Goal: Task Accomplishment & Management: Complete application form

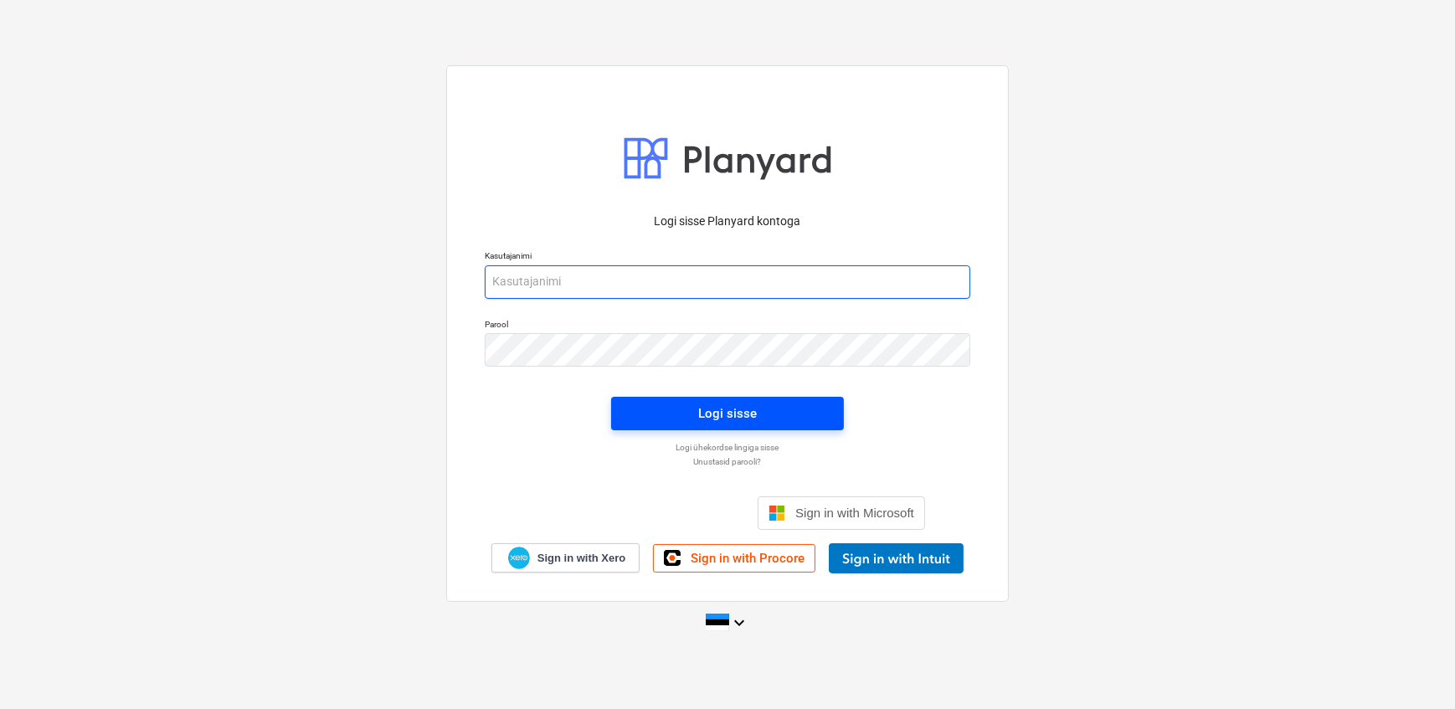
type input "[EMAIL_ADDRESS][DOMAIN_NAME]"
click at [669, 412] on span "Logi sisse" at bounding box center [727, 414] width 193 height 22
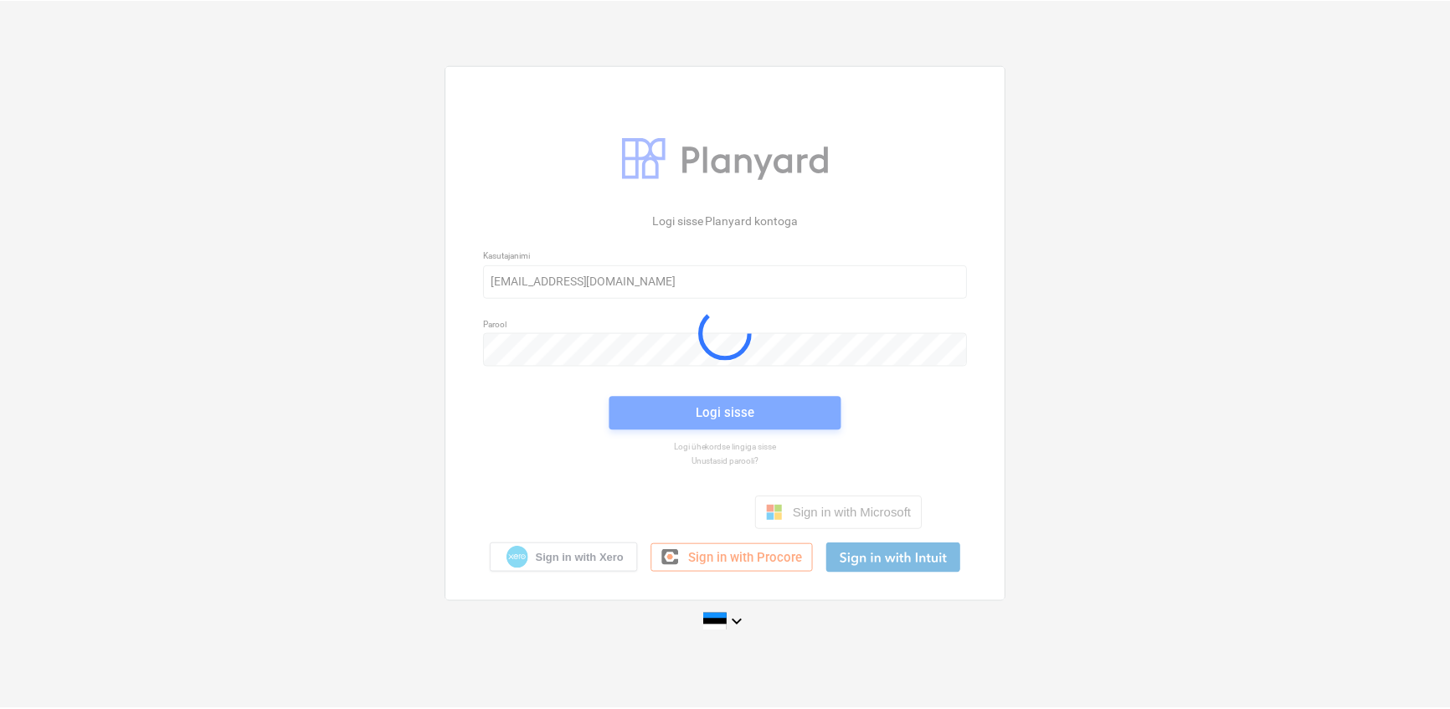
scroll to position [3267, 0]
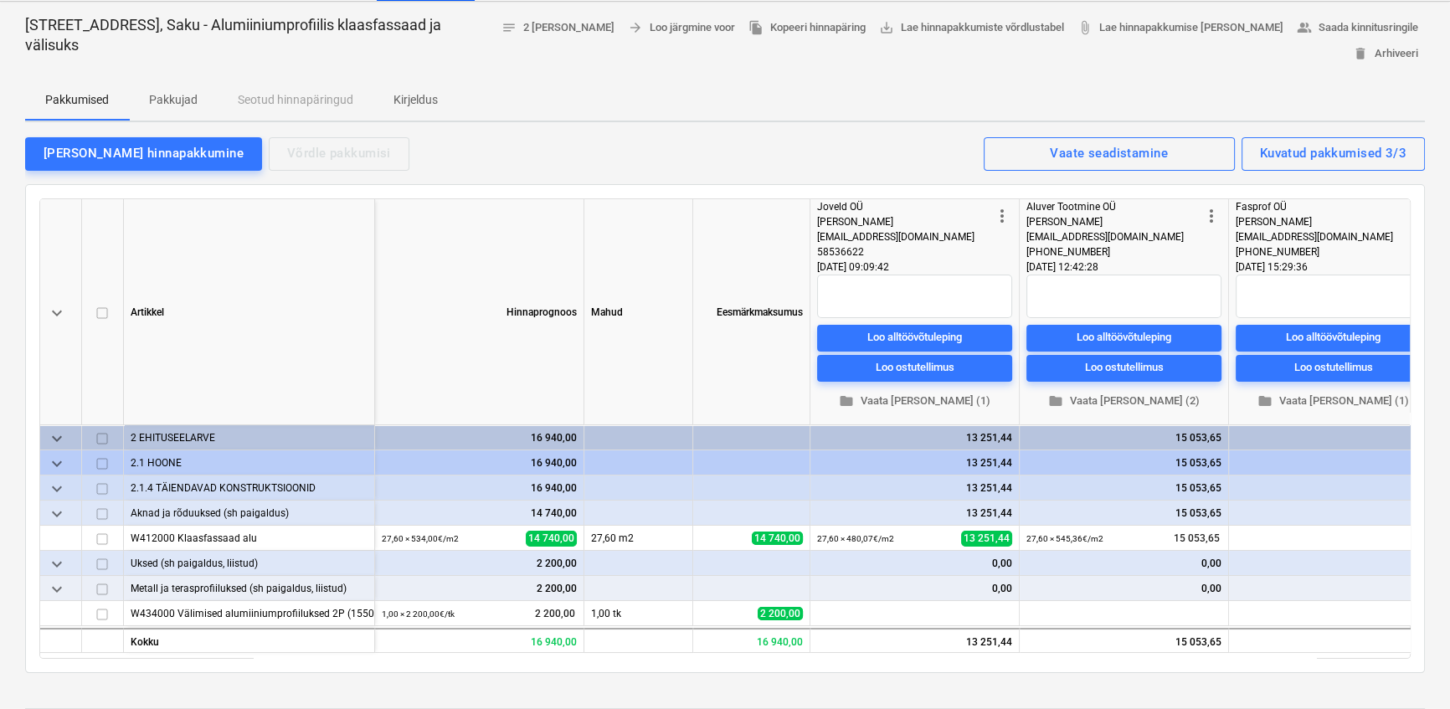
scroll to position [0, 28]
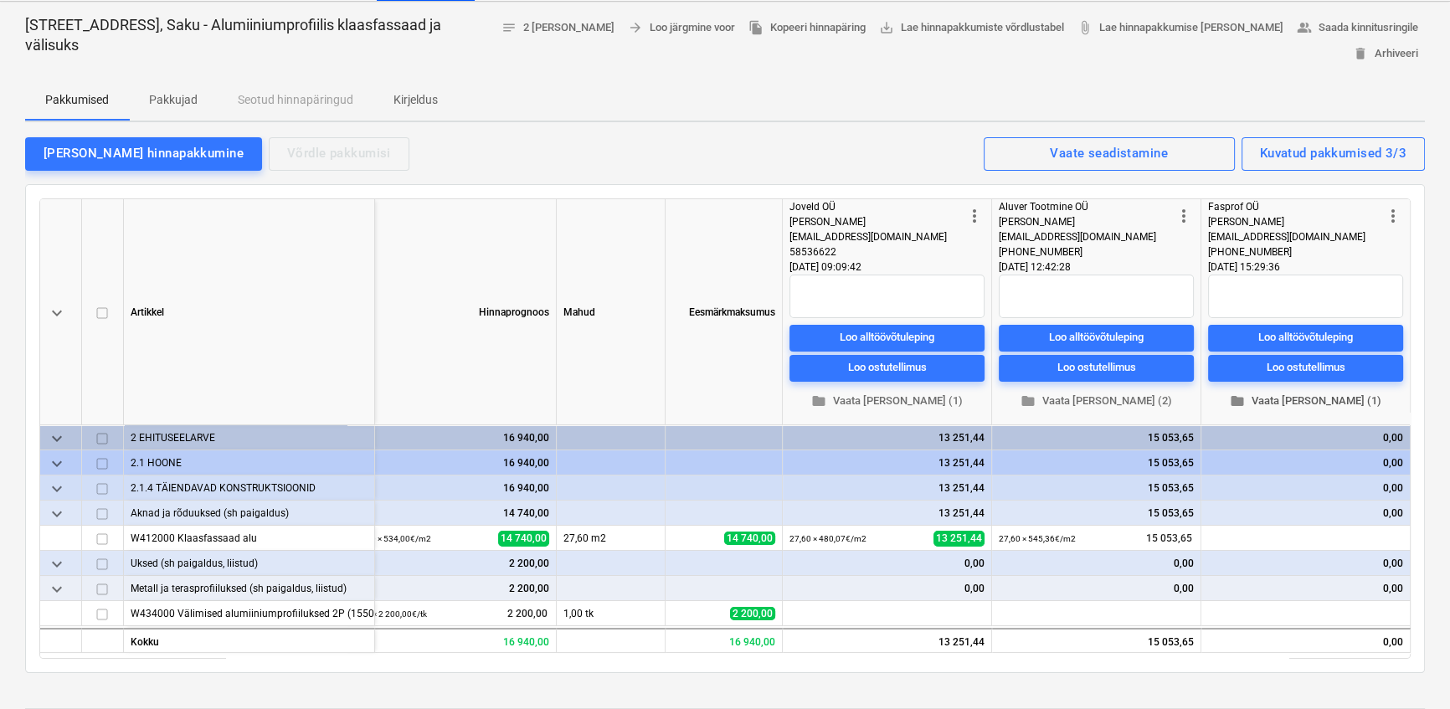
click at [1295, 394] on span "folder Vaata [PERSON_NAME] (1)" at bounding box center [1306, 400] width 182 height 19
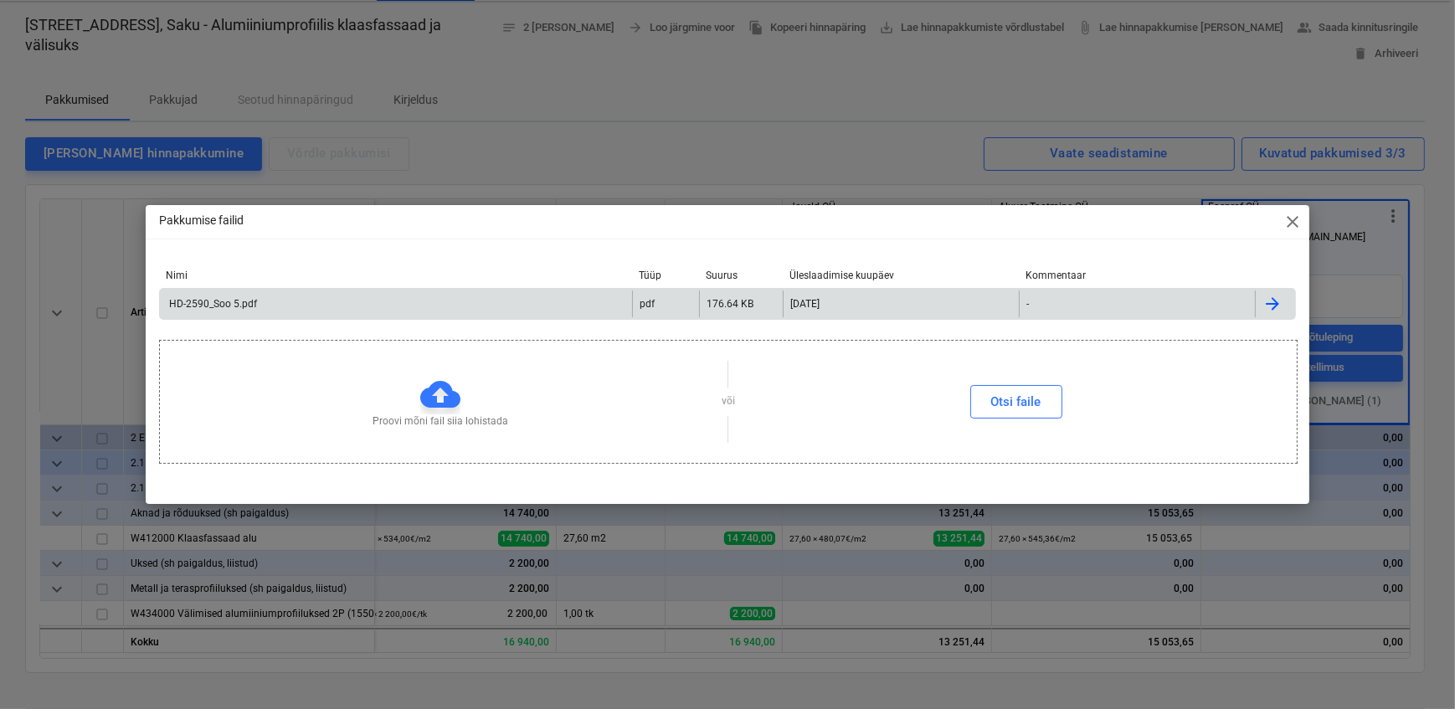
click at [245, 296] on div "HD-2590_Soo 5.pdf" at bounding box center [396, 304] width 472 height 27
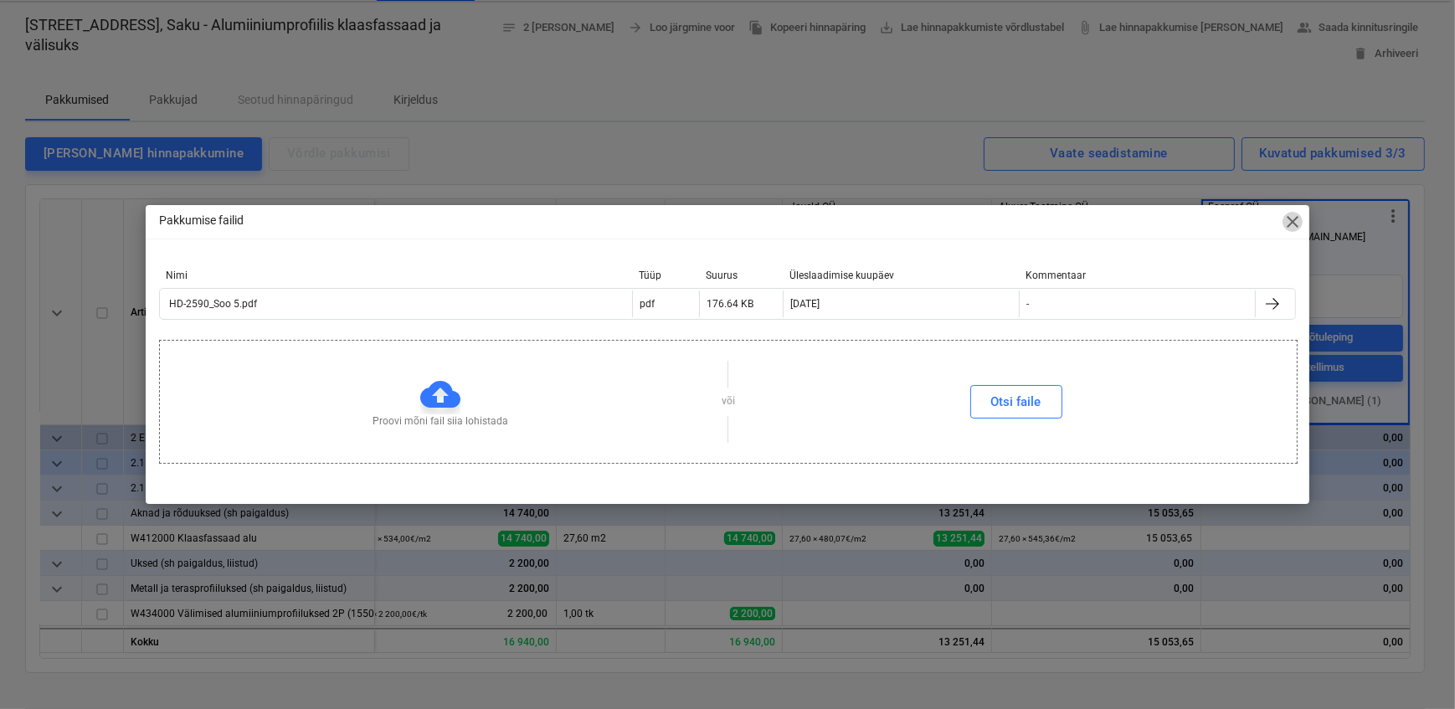
click at [1286, 222] on span "close" at bounding box center [1293, 222] width 20 height 20
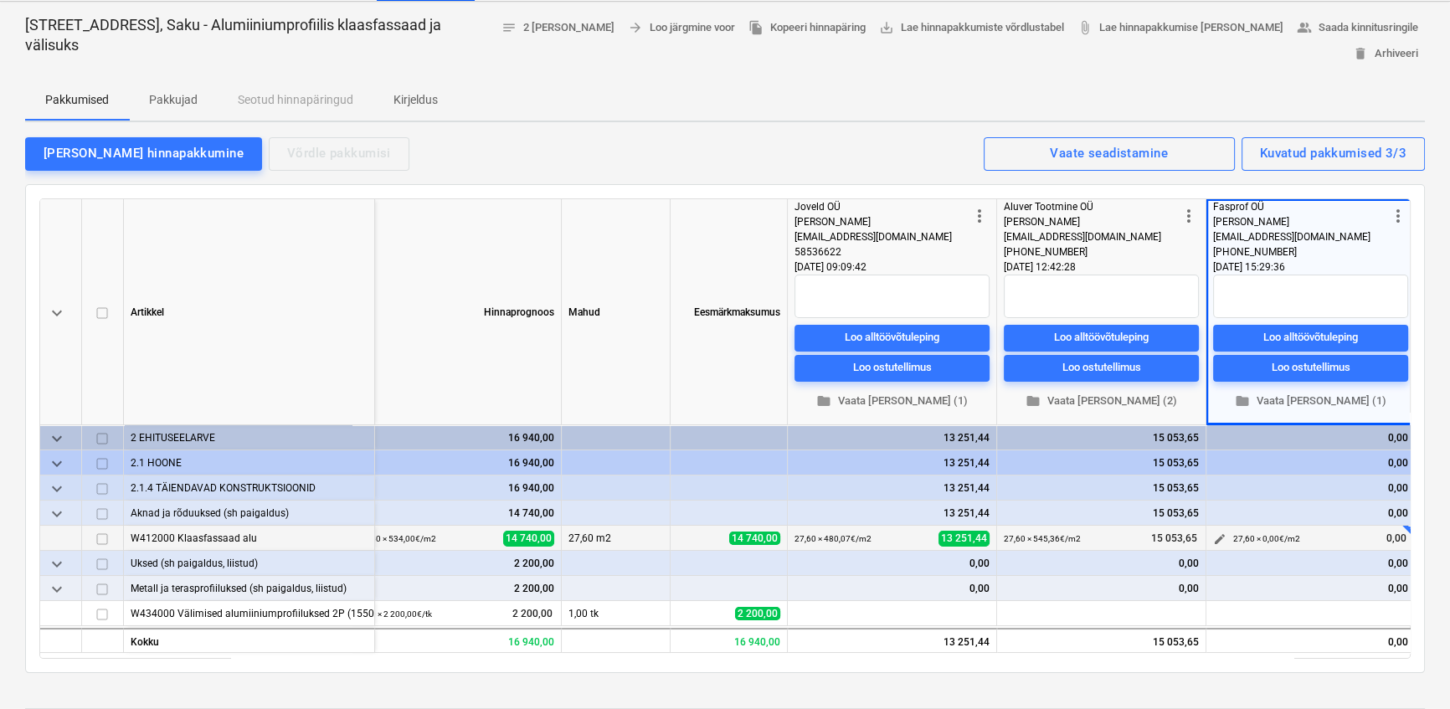
click at [1210, 536] on button "edit" at bounding box center [1220, 539] width 20 height 20
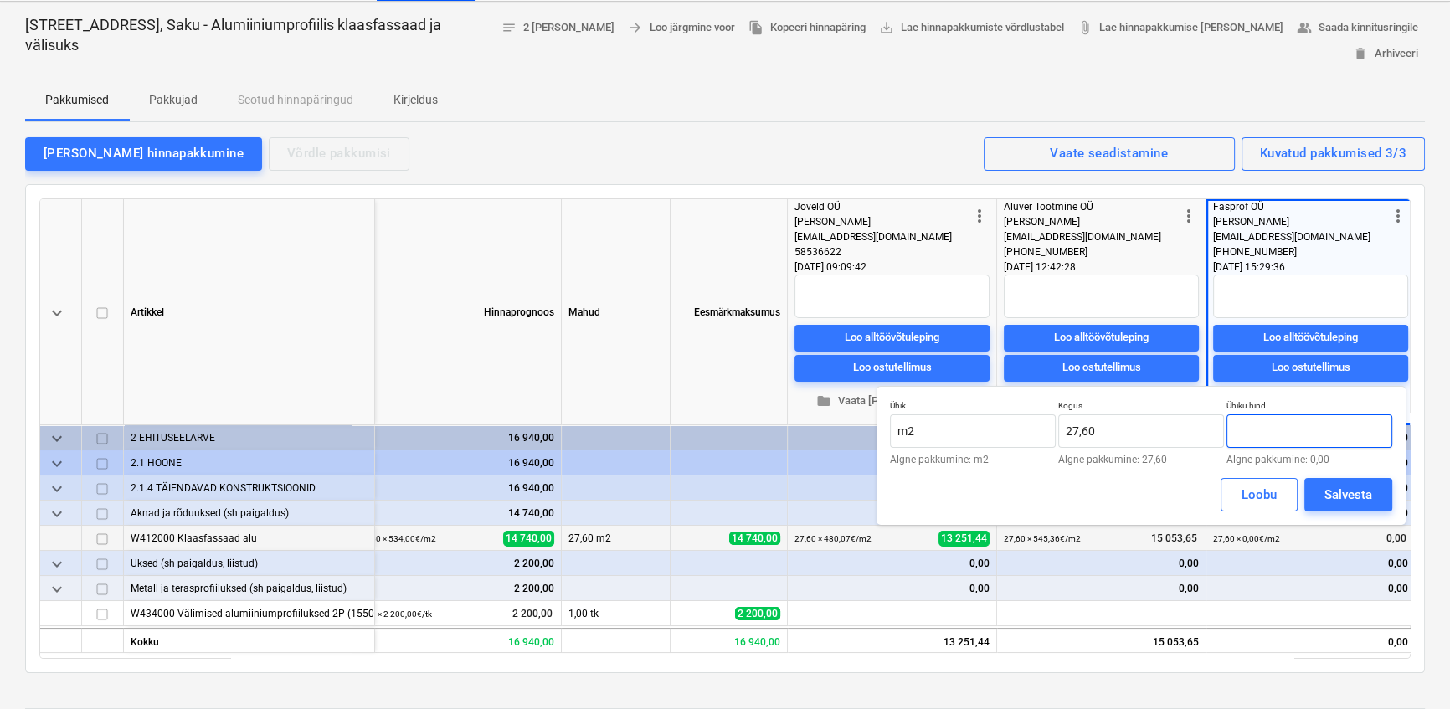
click at [1303, 429] on input "text" at bounding box center [1310, 430] width 166 height 33
type input "15400"
type textarea "0"
drag, startPoint x: 1297, startPoint y: 421, endPoint x: 1215, endPoint y: 427, distance: 82.3
click at [1215, 427] on div "Ühik m2 Algne pakkumine: m2 Kogus 27,60 Algne pakkumine: 27,60 Ühiku hind 15400…" at bounding box center [1141, 432] width 502 height 64
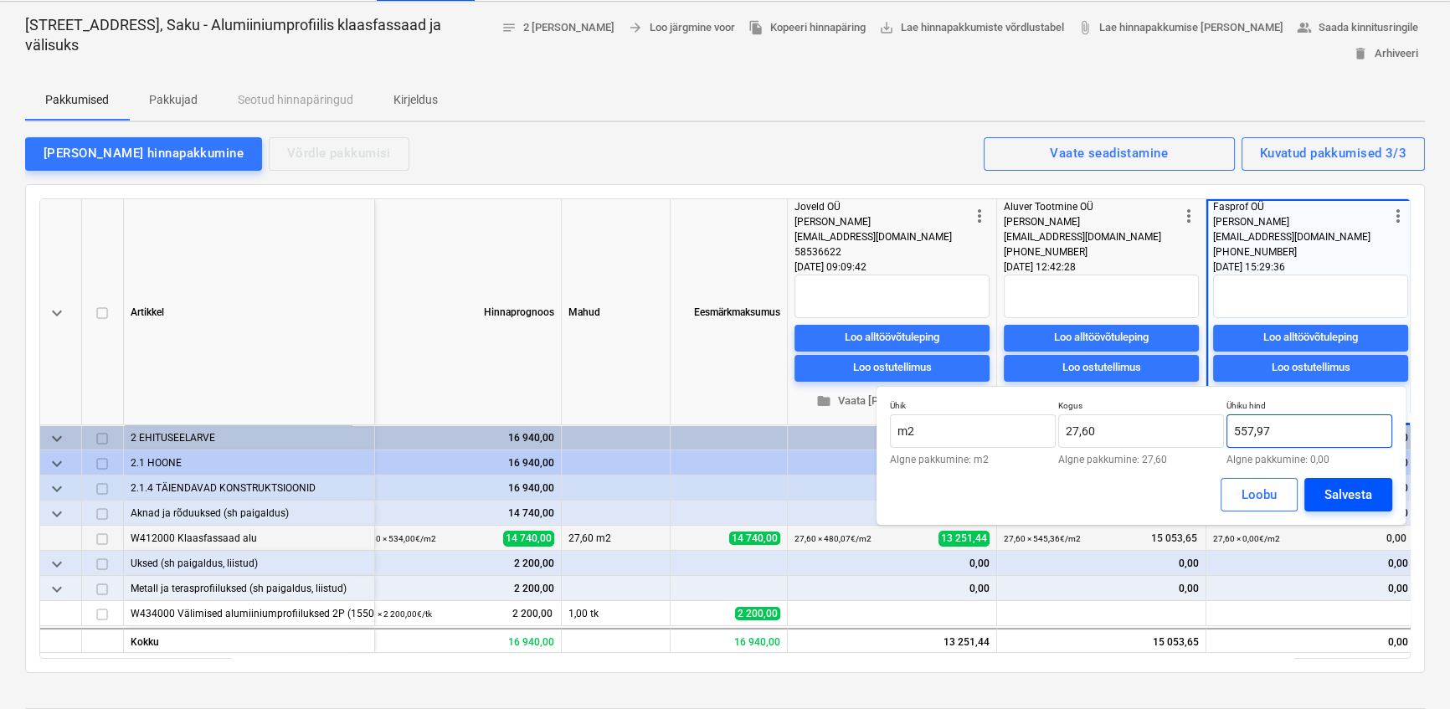
type input "557,97"
click at [1350, 496] on div "Salvesta" at bounding box center [1349, 495] width 48 height 22
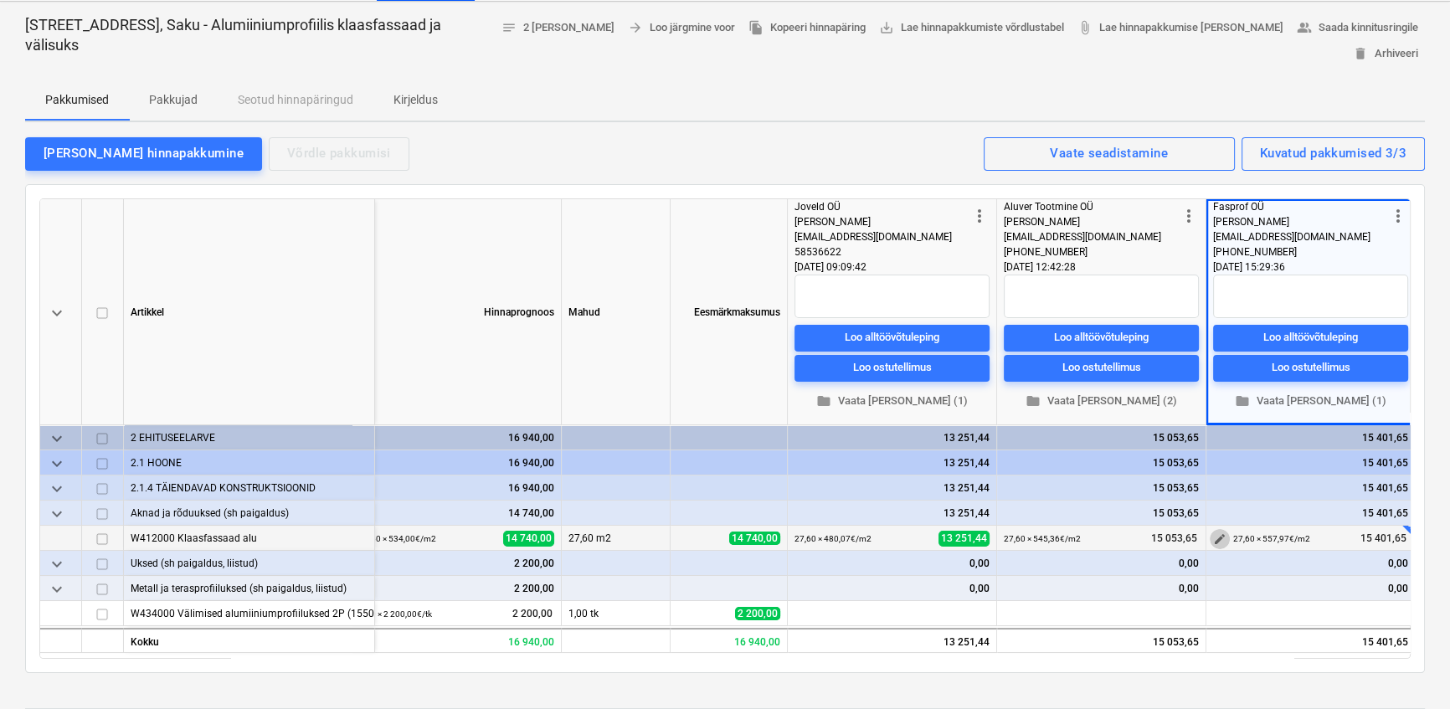
click at [1220, 542] on span "edit" at bounding box center [1219, 538] width 13 height 13
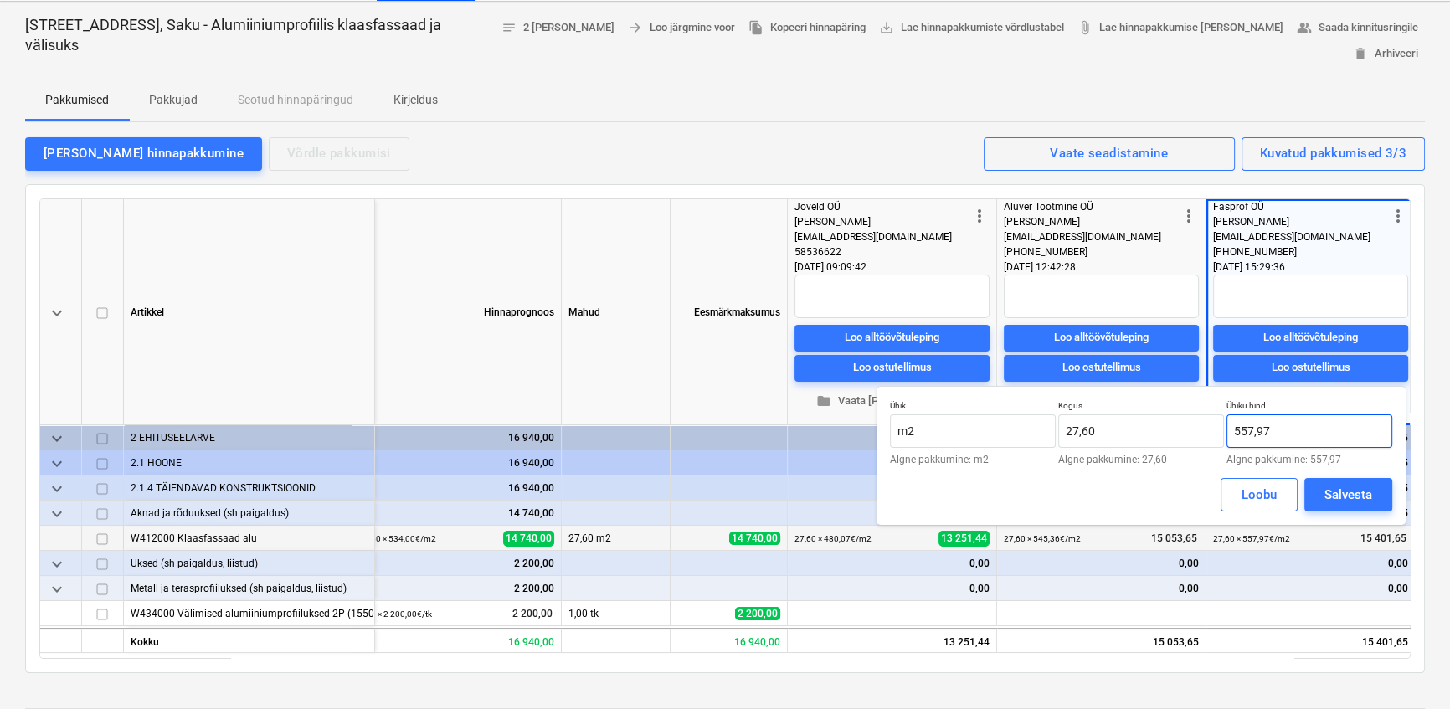
click at [1284, 431] on input "557,97" at bounding box center [1310, 430] width 166 height 33
type input "557,90"
click at [1326, 490] on div "Salvesta" at bounding box center [1349, 495] width 48 height 22
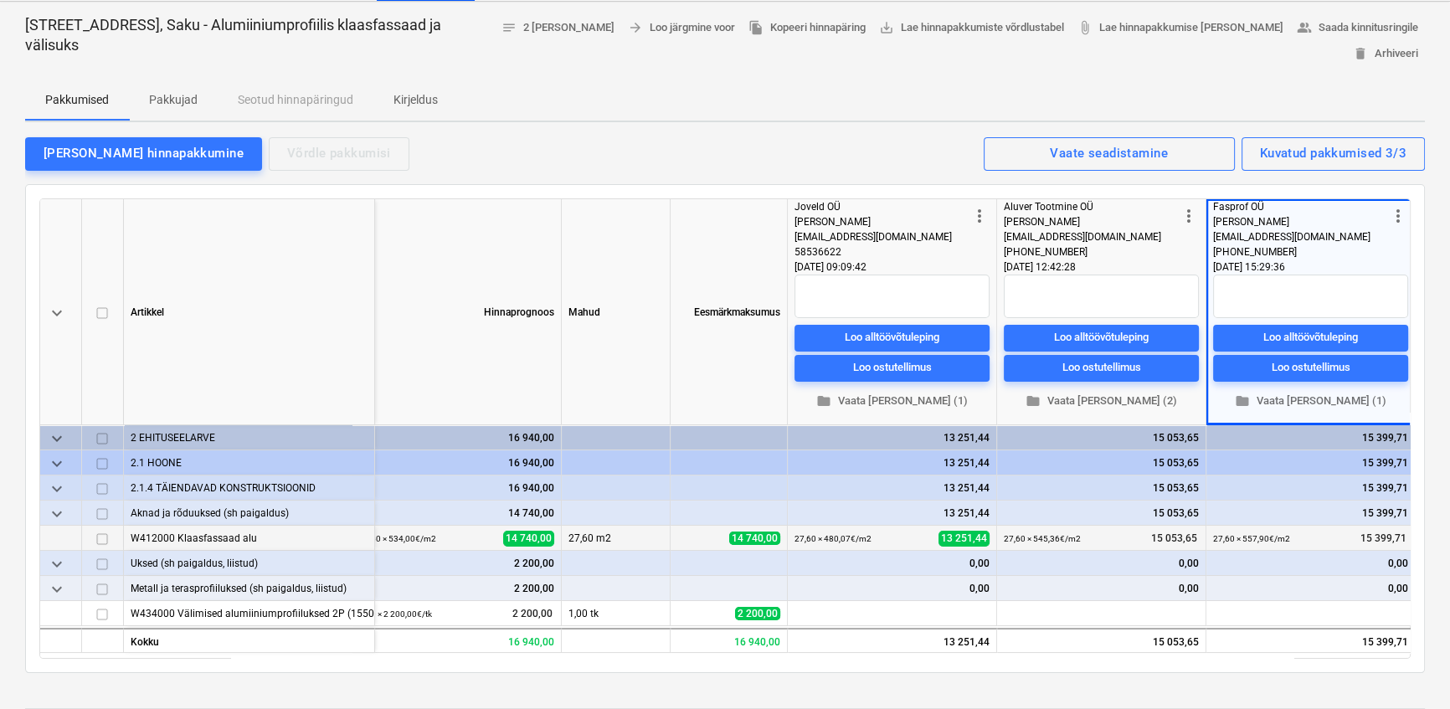
click at [405, 98] on p "Kirjeldus" at bounding box center [416, 100] width 44 height 18
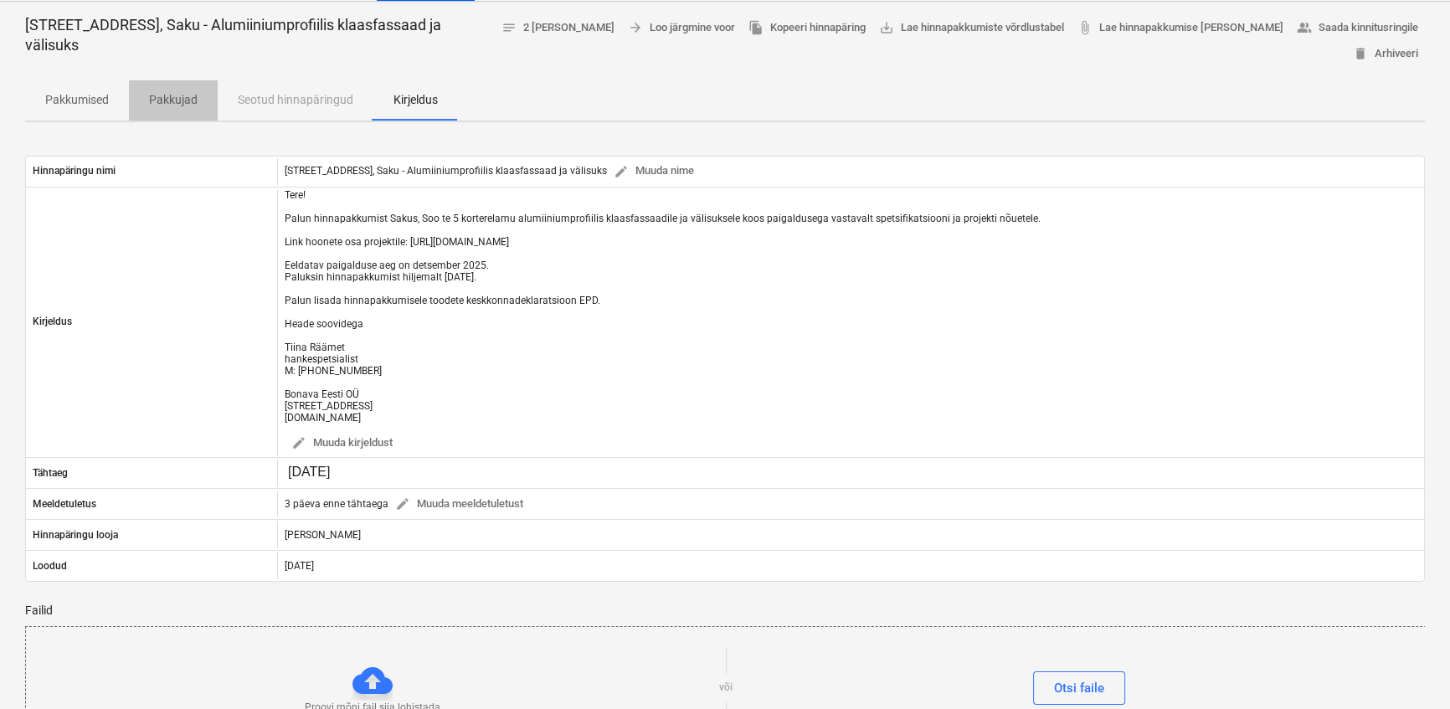
click at [176, 104] on p "Pakkujad" at bounding box center [173, 100] width 49 height 18
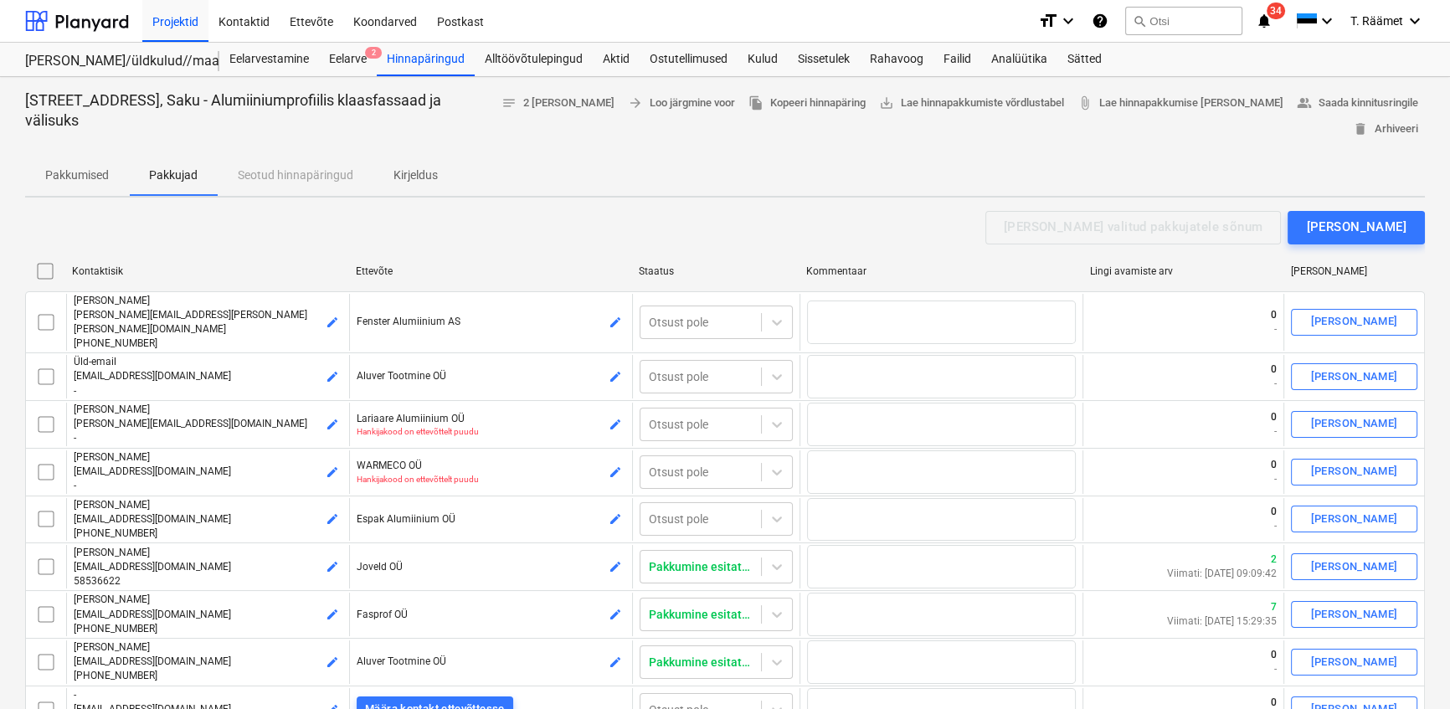
click at [418, 177] on p "Kirjeldus" at bounding box center [416, 176] width 44 height 18
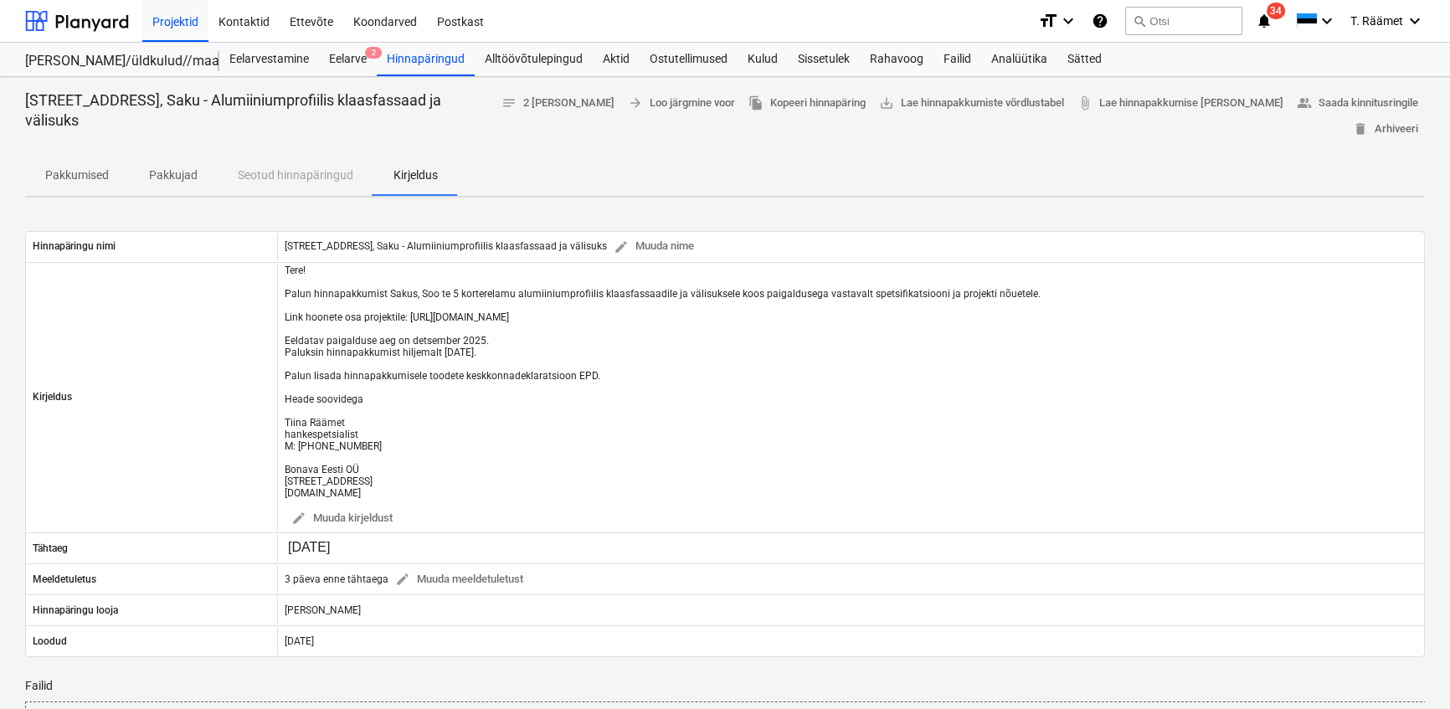
click at [171, 180] on p "Pakkujad" at bounding box center [173, 176] width 49 height 18
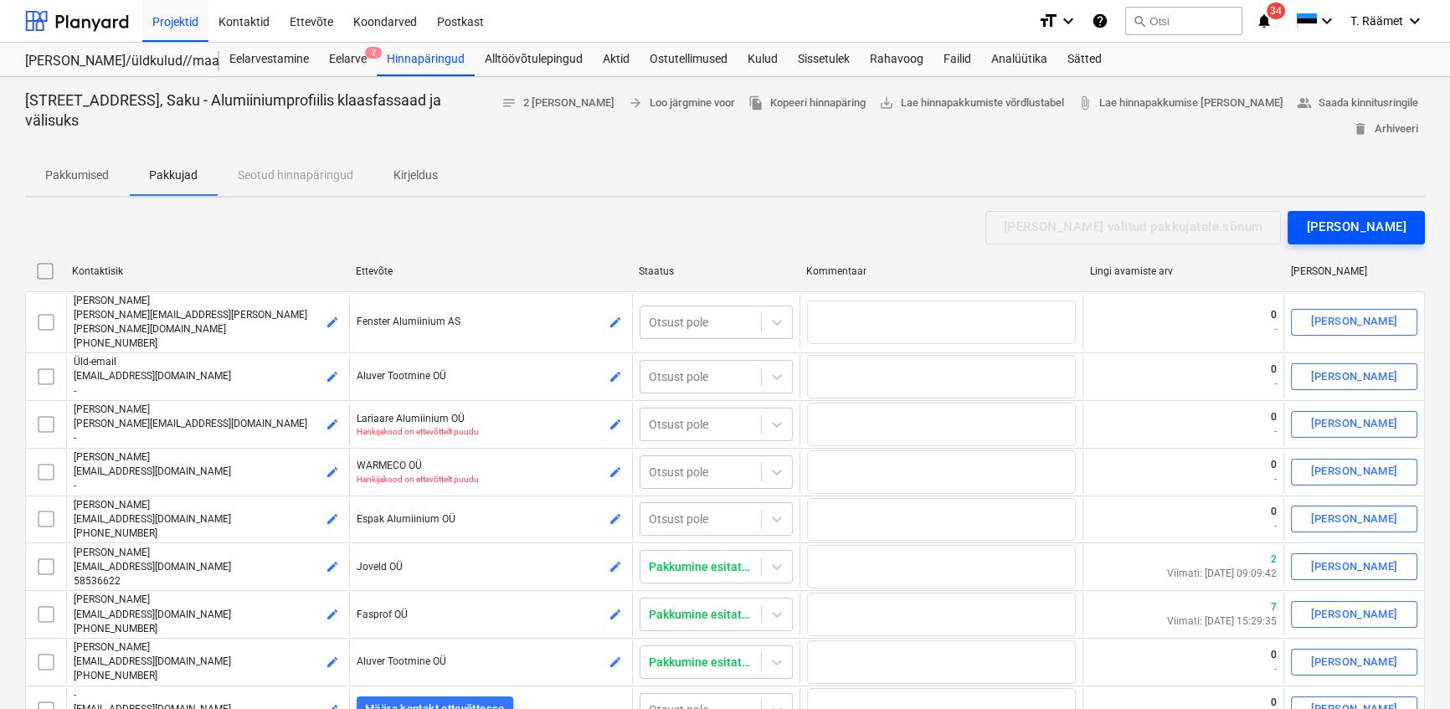
click at [1337, 226] on div "[PERSON_NAME]" at bounding box center [1356, 227] width 100 height 22
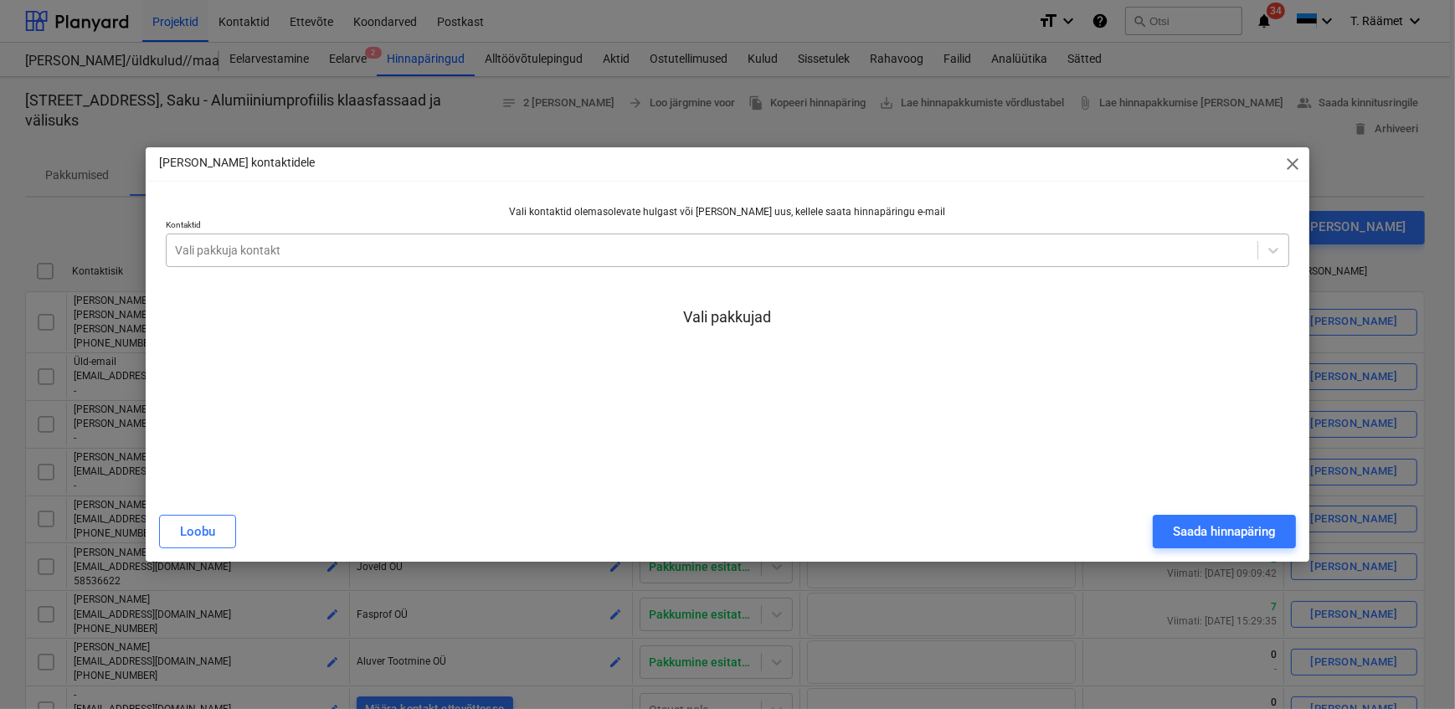
click at [285, 251] on div at bounding box center [712, 250] width 1074 height 17
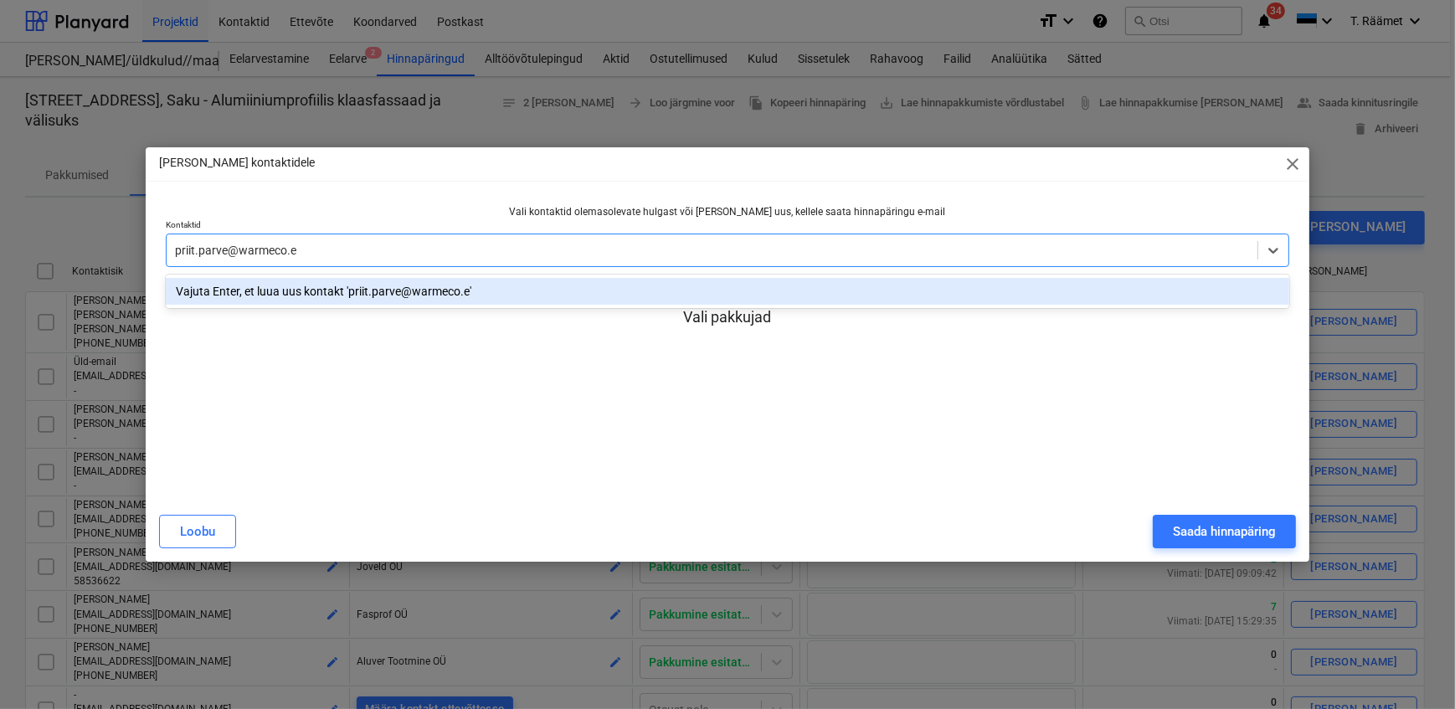
type input "[EMAIL_ADDRESS][DOMAIN_NAME]"
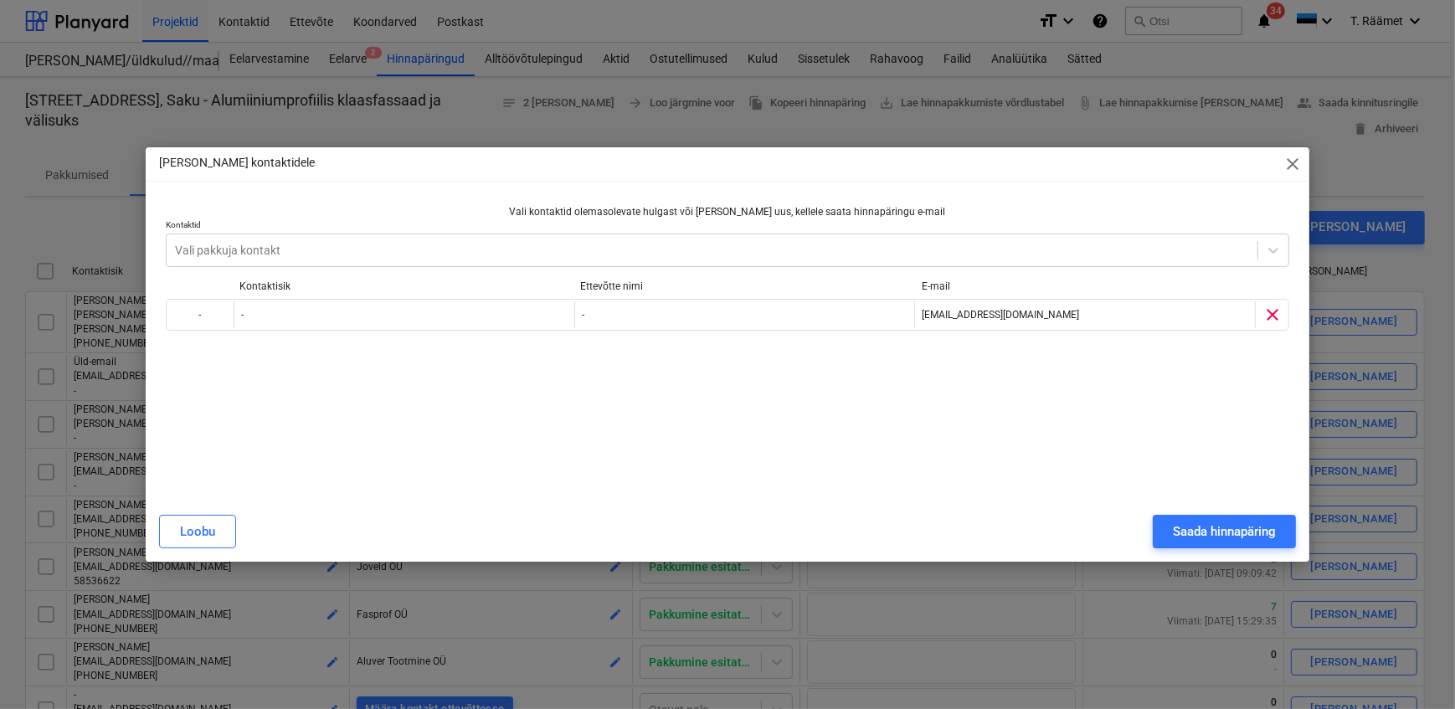
click at [1024, 201] on div "Vali kontaktid olemasolevate hulgast või [PERSON_NAME] uus, kellele saata hinna…" at bounding box center [727, 343] width 1137 height 290
click at [1174, 534] on div "Saada hinnapäring" at bounding box center [1224, 532] width 103 height 22
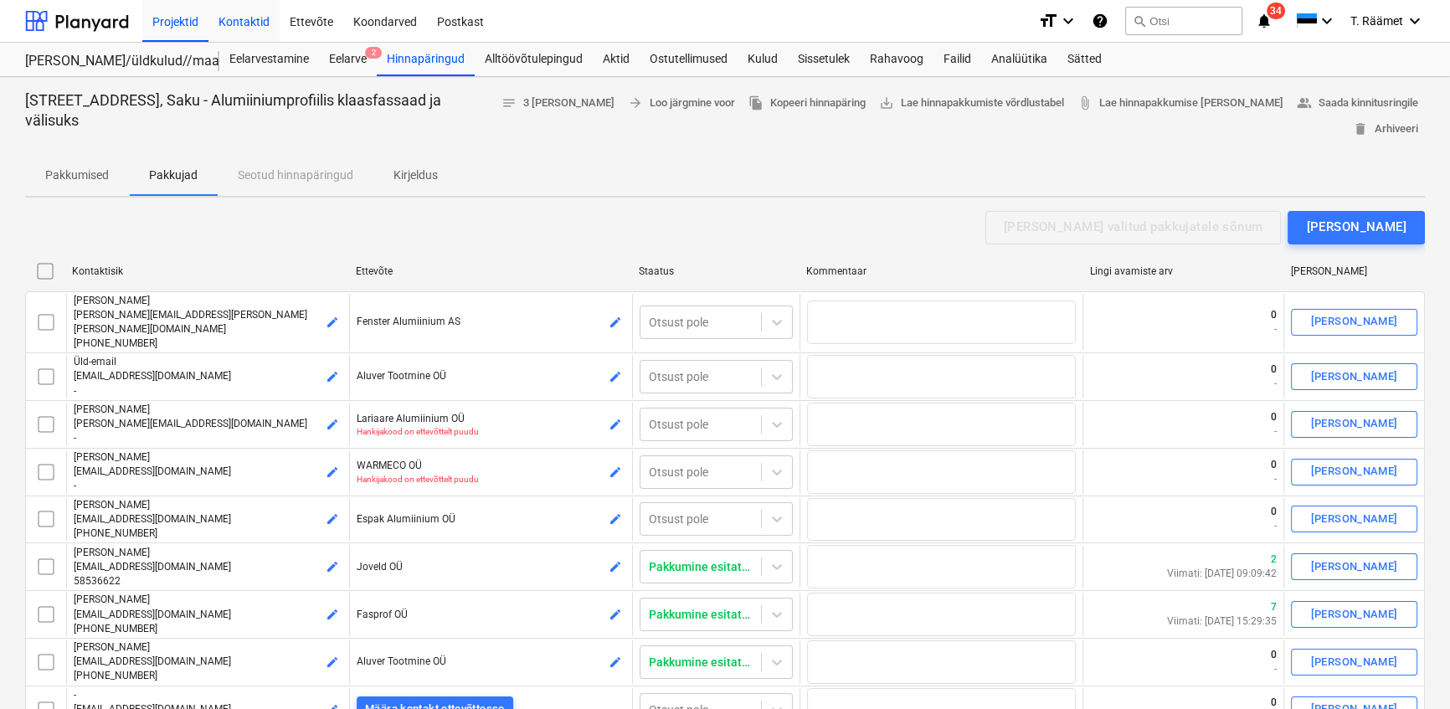
click at [240, 17] on div "Kontaktid" at bounding box center [243, 20] width 71 height 43
